Goal: Understand process/instructions

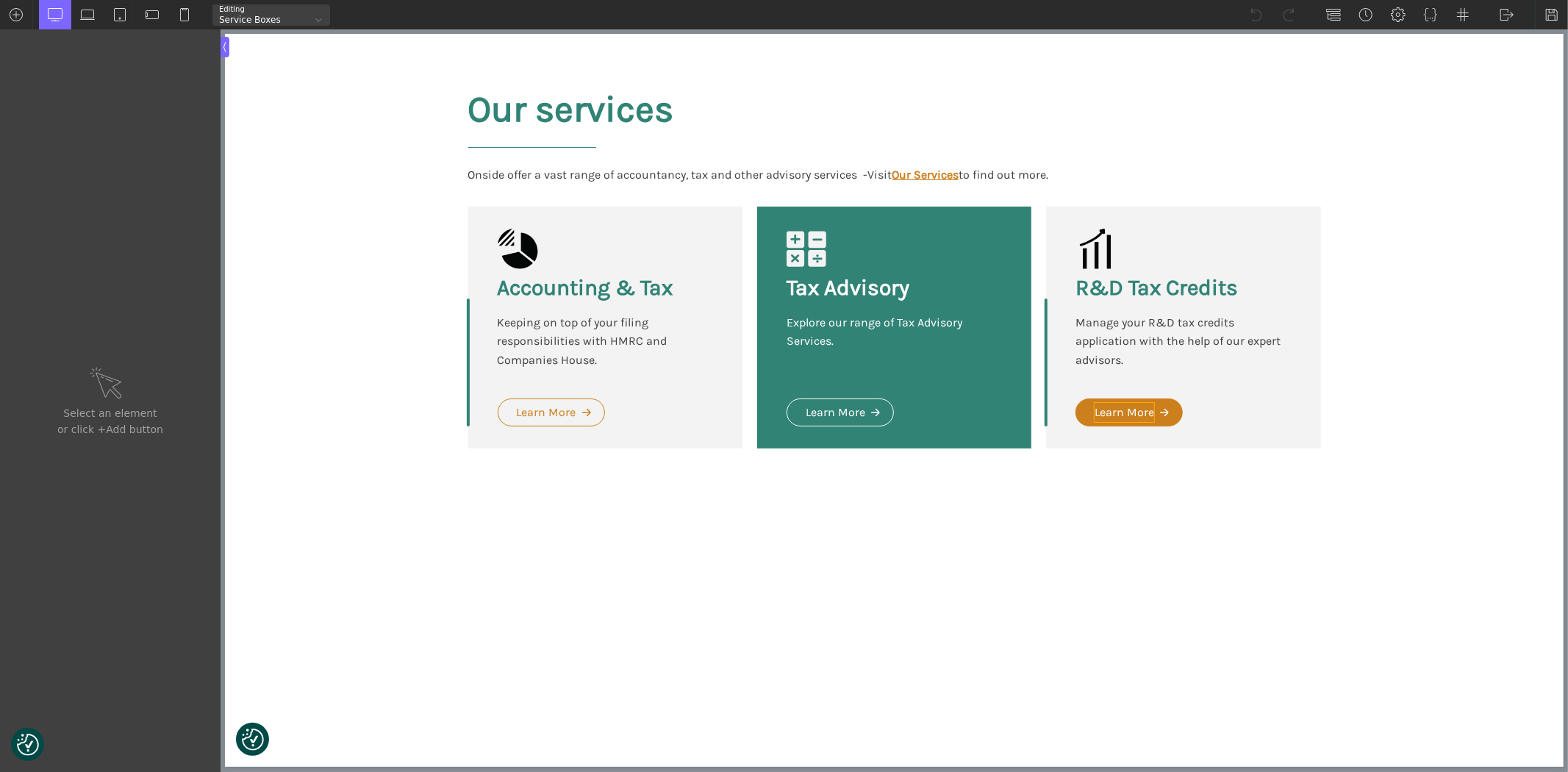
click at [1147, 415] on div "Learn More" at bounding box center [1123, 413] width 59 height 19
type input "oxel_icon_button_text"
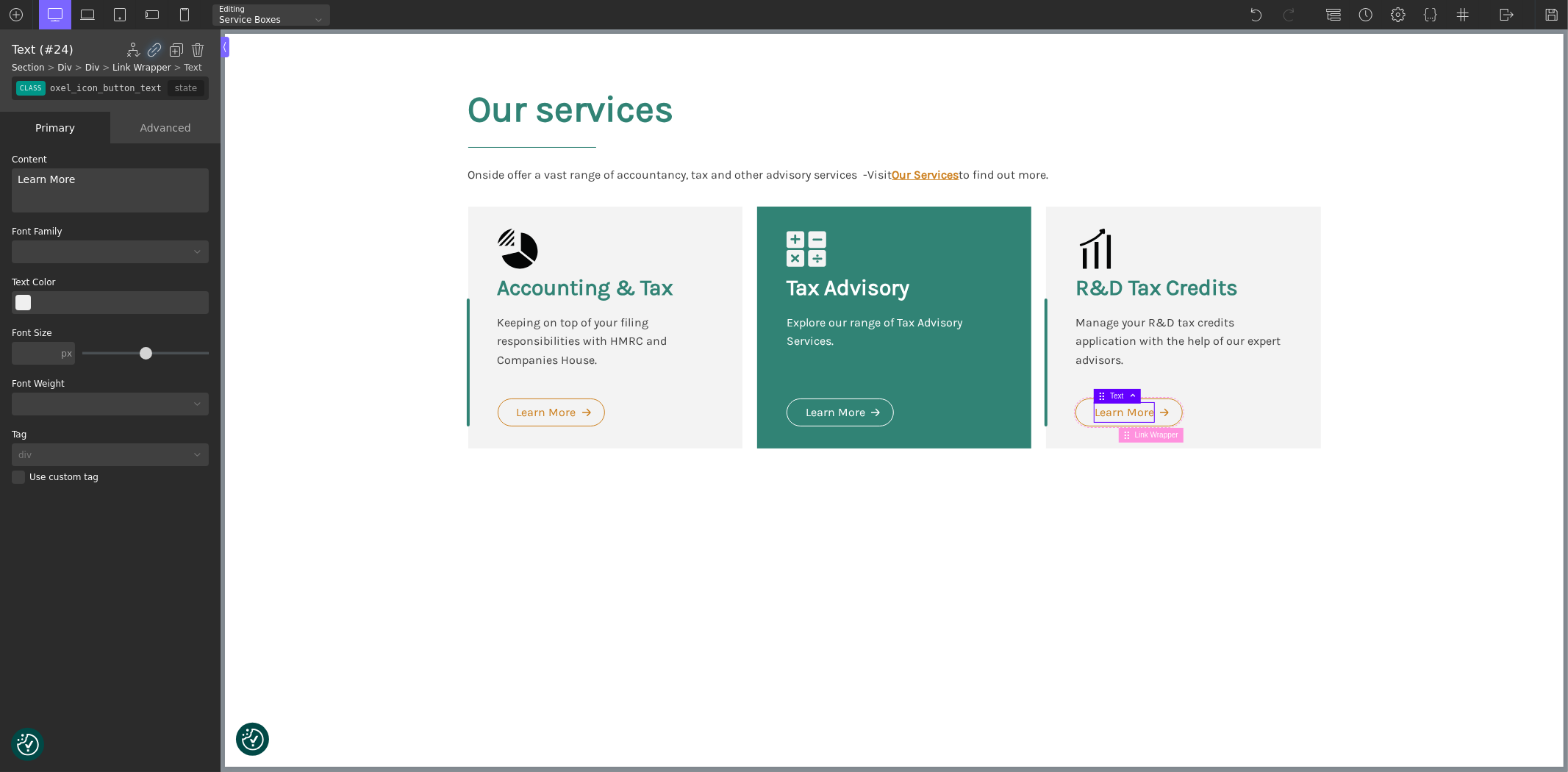
click at [163, 130] on div "Advanced" at bounding box center [165, 127] width 110 height 32
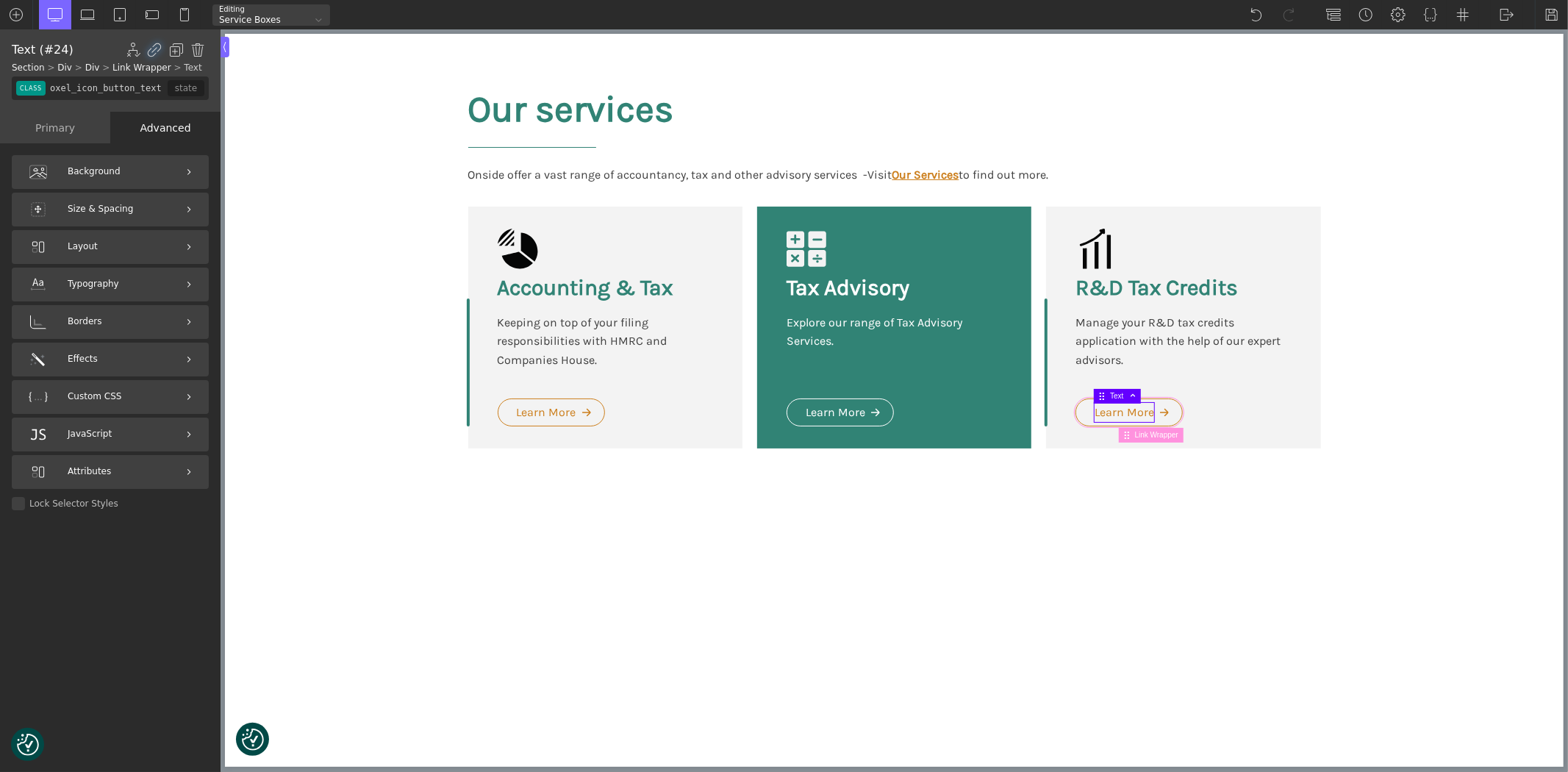
click at [1155, 437] on span "Link Wrapper" at bounding box center [1158, 435] width 49 height 8
type input "link-143-10"
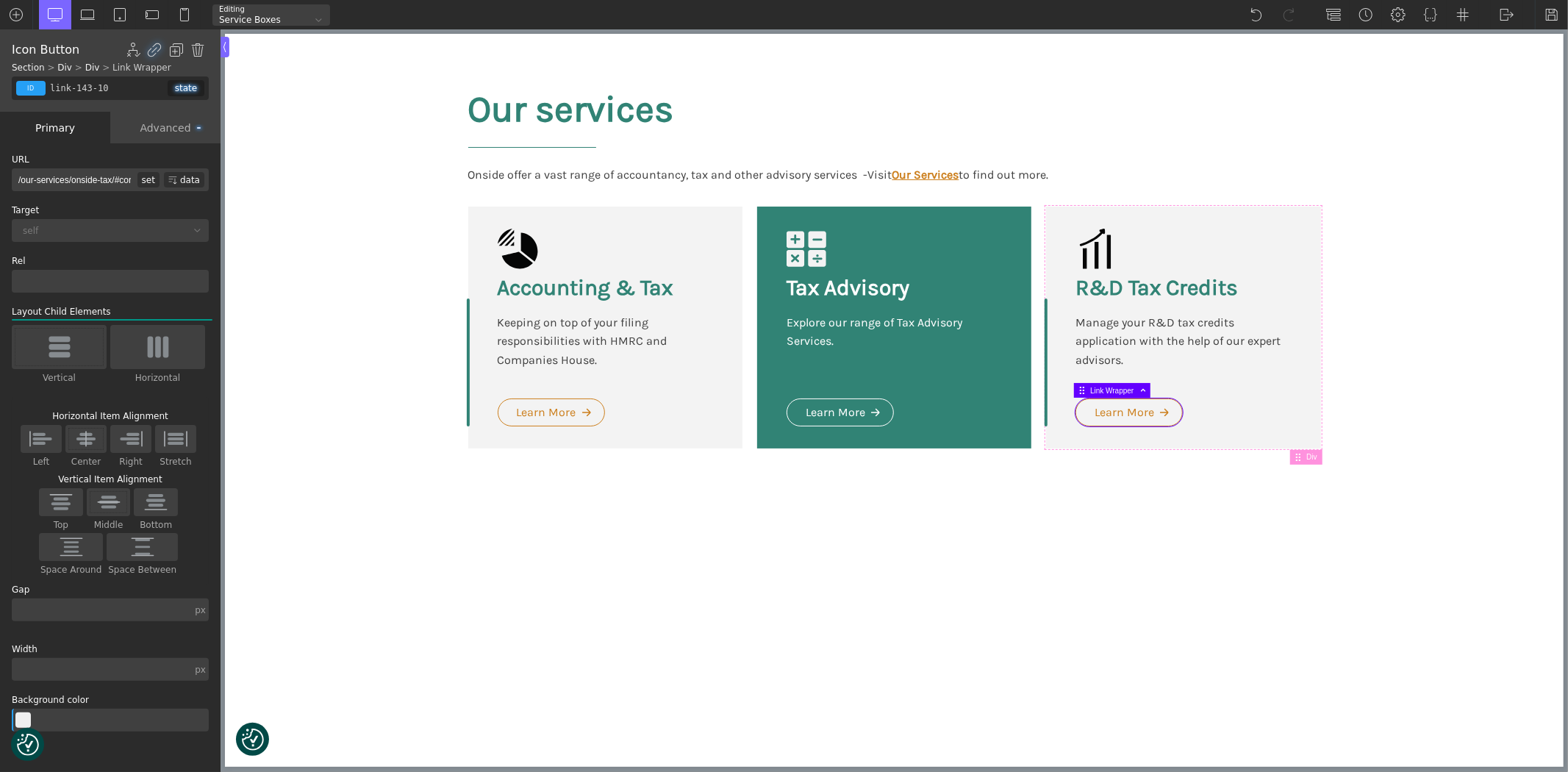
click at [942, 526] on html "We value your privacy We use cookies to enhance your browsing experience, serve…" at bounding box center [893, 280] width 1339 height 492
click at [248, 15] on div "Service Boxes" at bounding box center [262, 19] width 99 height 8
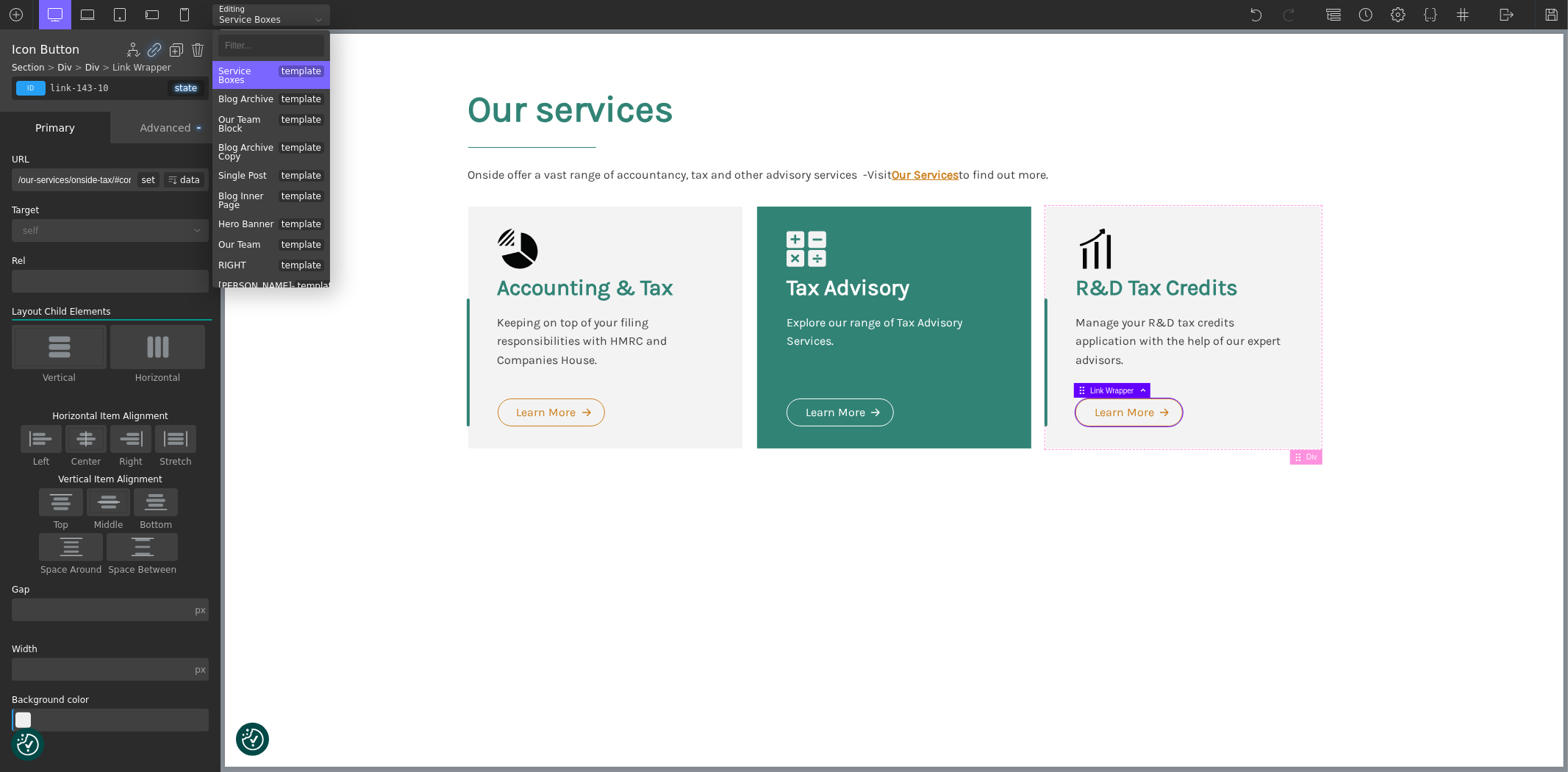
click at [231, 68] on div "Service Boxes template" at bounding box center [271, 75] width 118 height 28
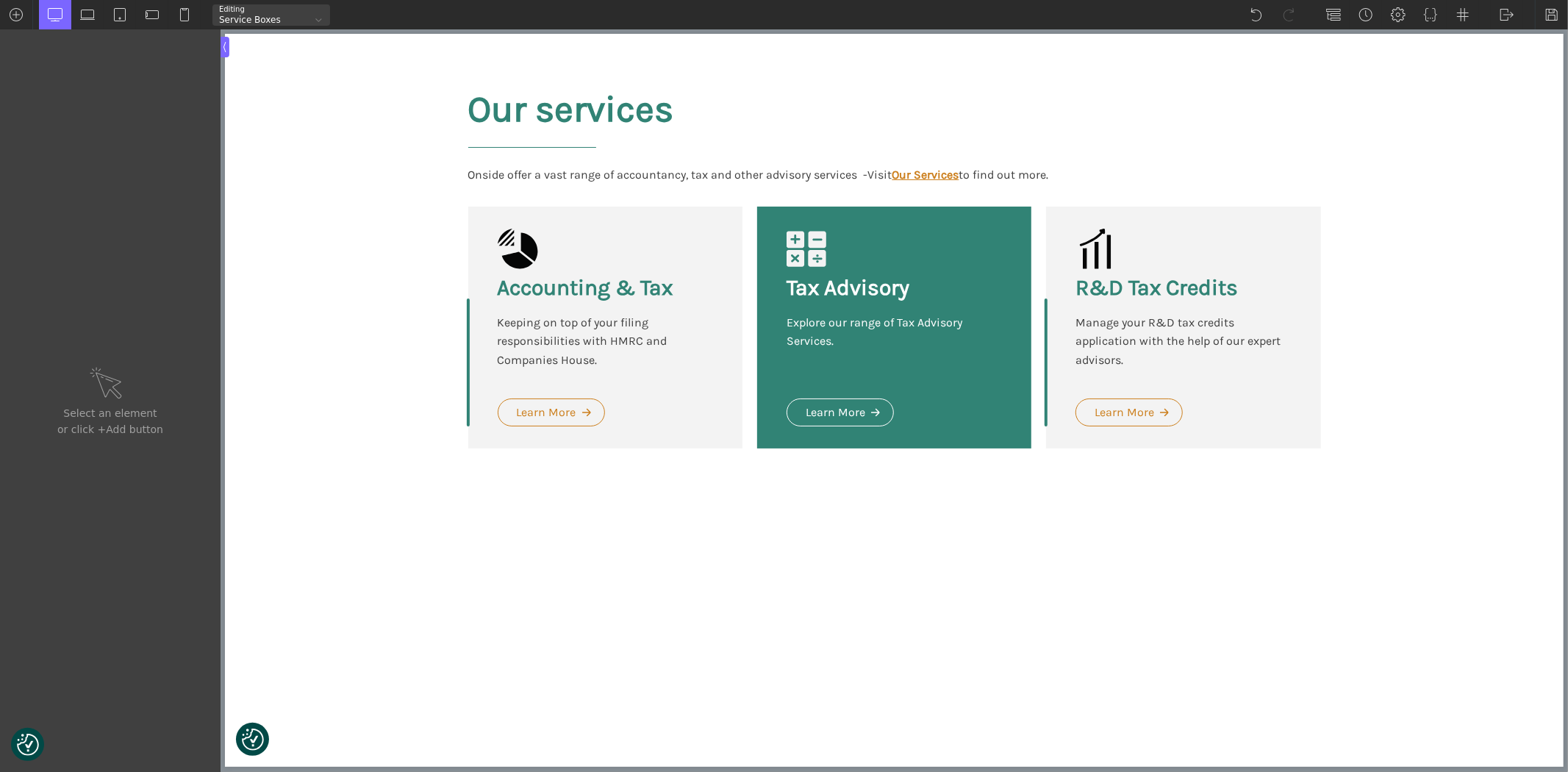
click at [259, 15] on div "Service Boxes" at bounding box center [262, 19] width 99 height 8
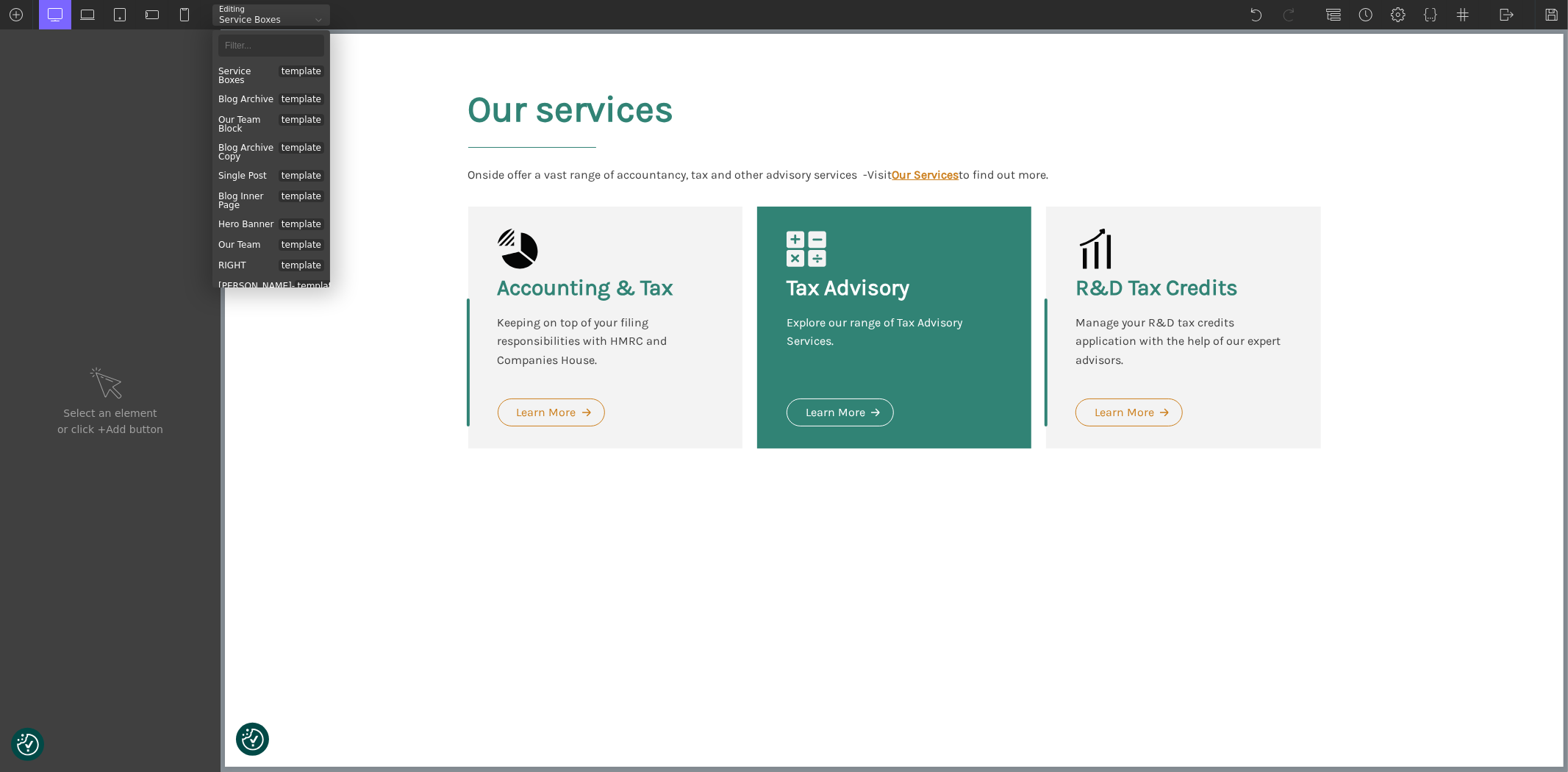
click at [319, 16] on div at bounding box center [318, 20] width 15 height 15
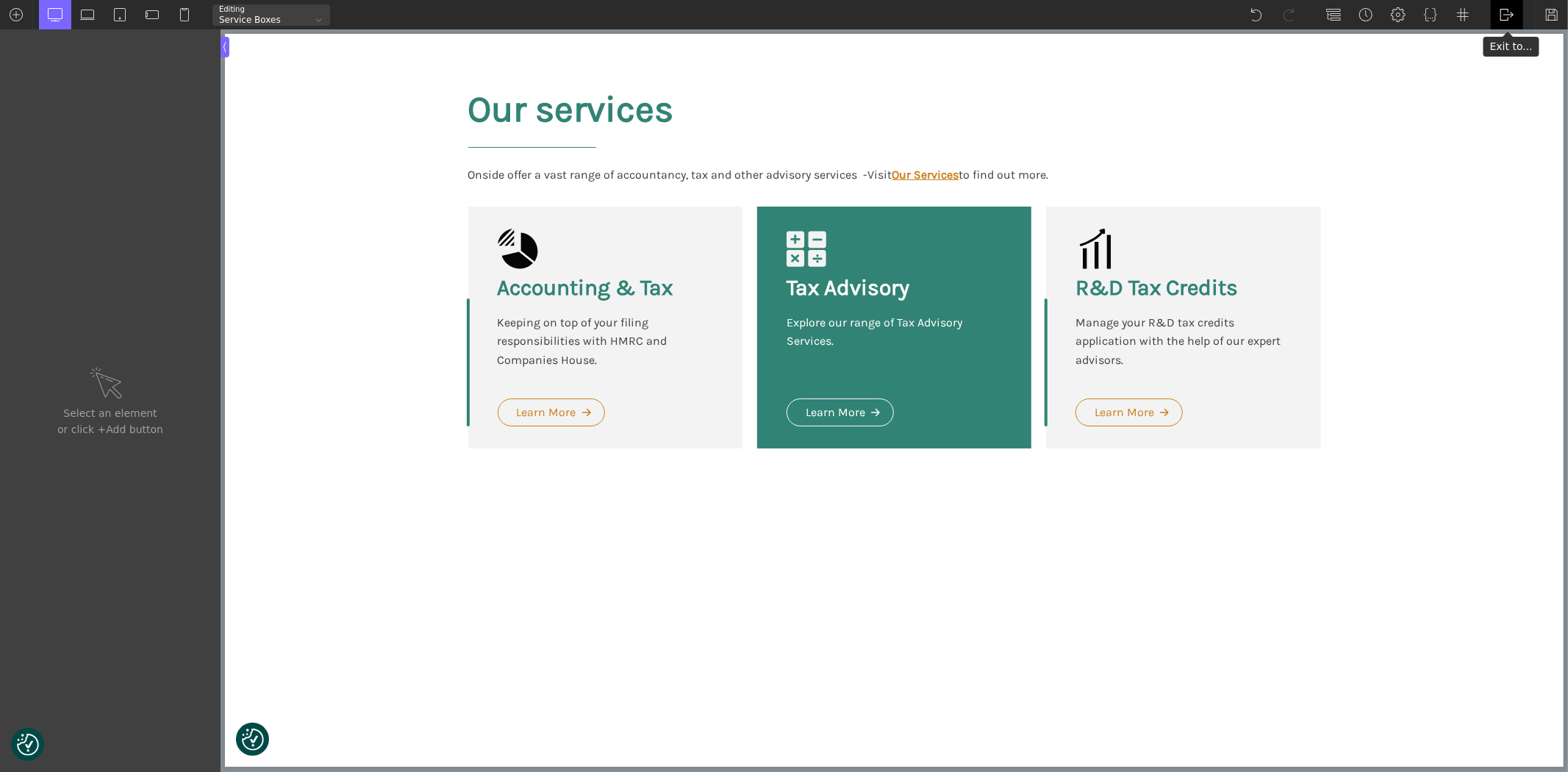
click at [1502, 13] on img at bounding box center [1506, 15] width 15 height 15
click at [1507, 29] on link "WP Admin" at bounding box center [1522, 38] width 62 height 24
